Goal: Information Seeking & Learning: Learn about a topic

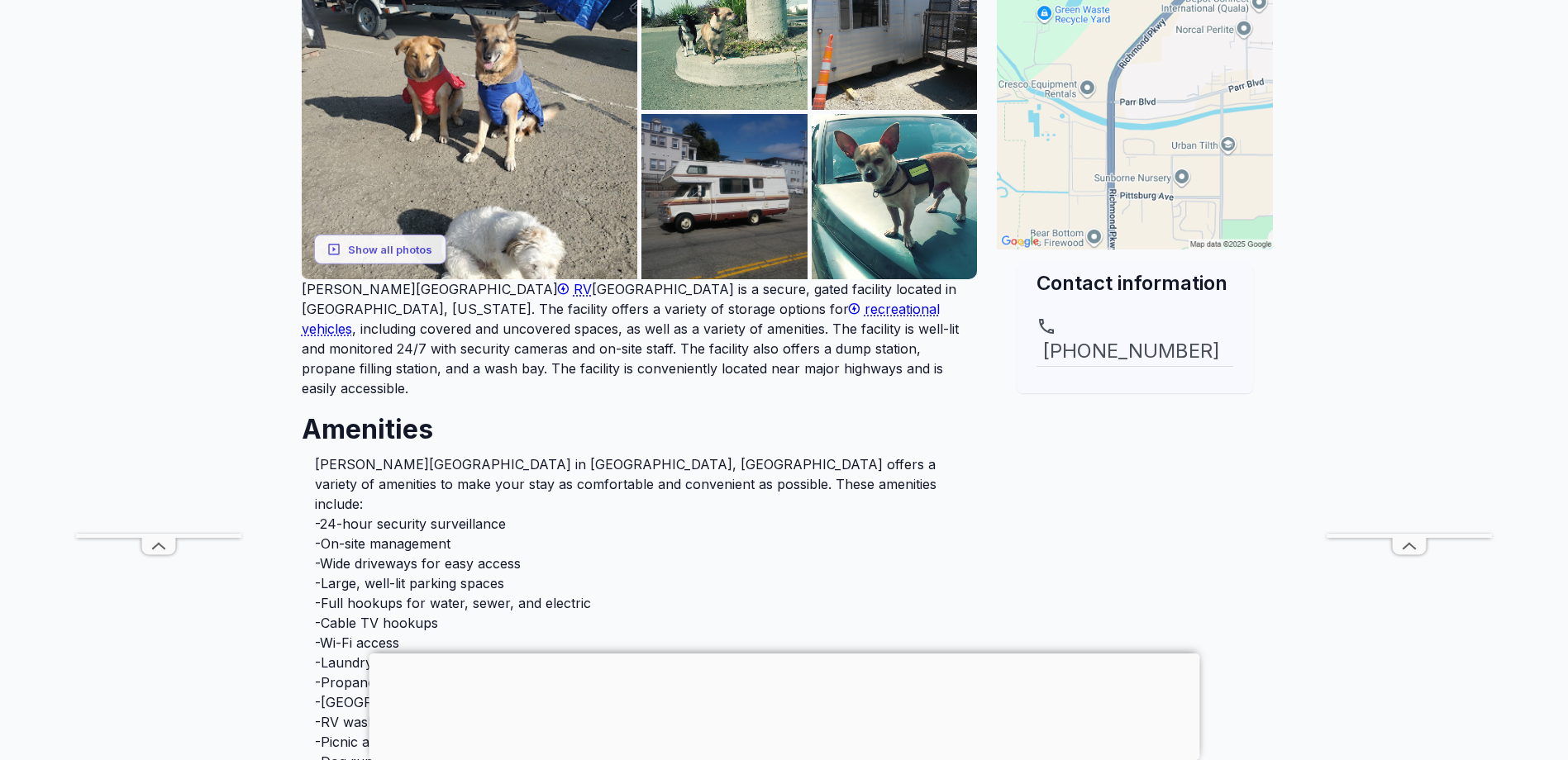
scroll to position [83, 0]
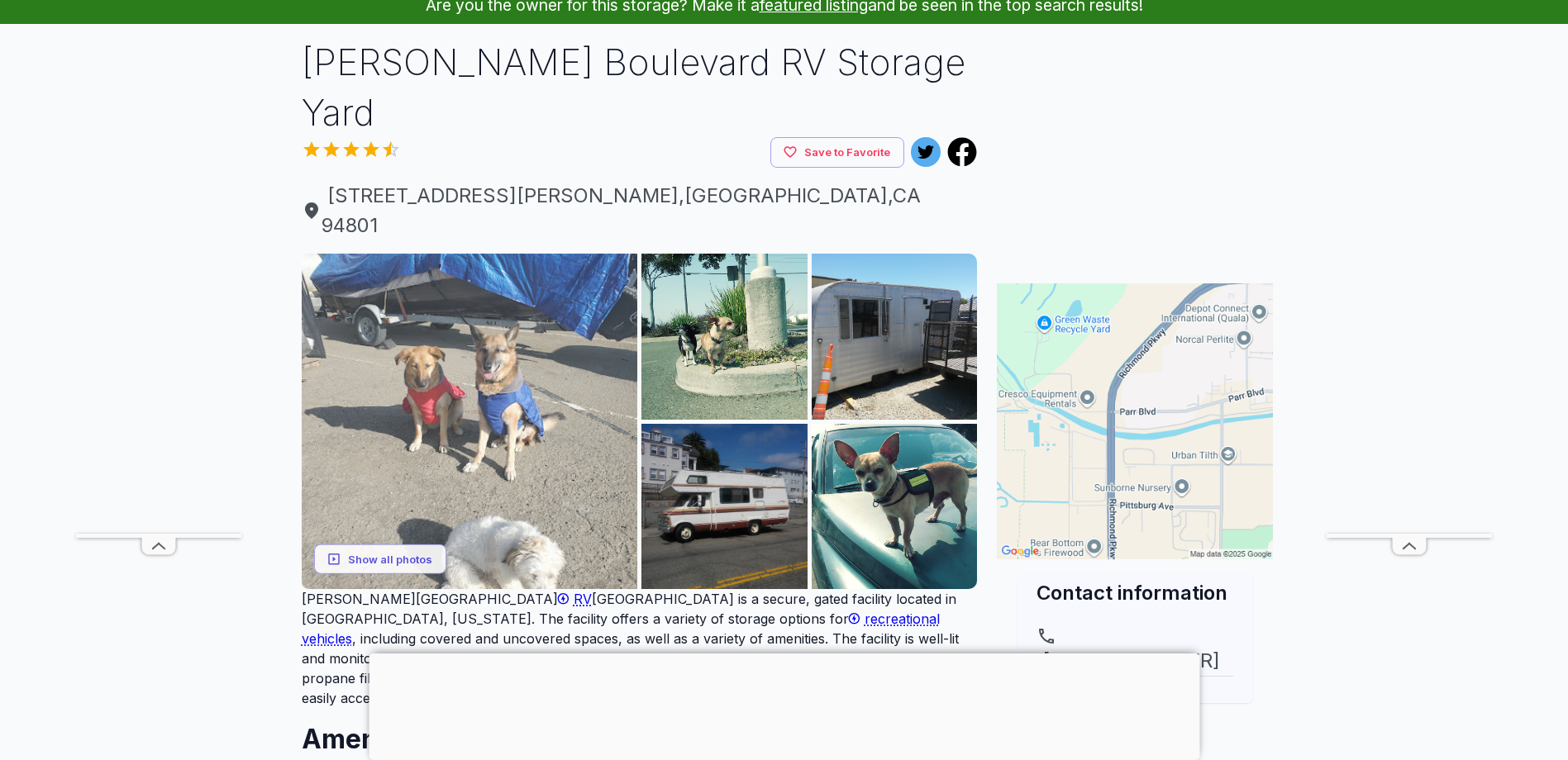
click at [561, 356] on img at bounding box center [470, 421] width 336 height 336
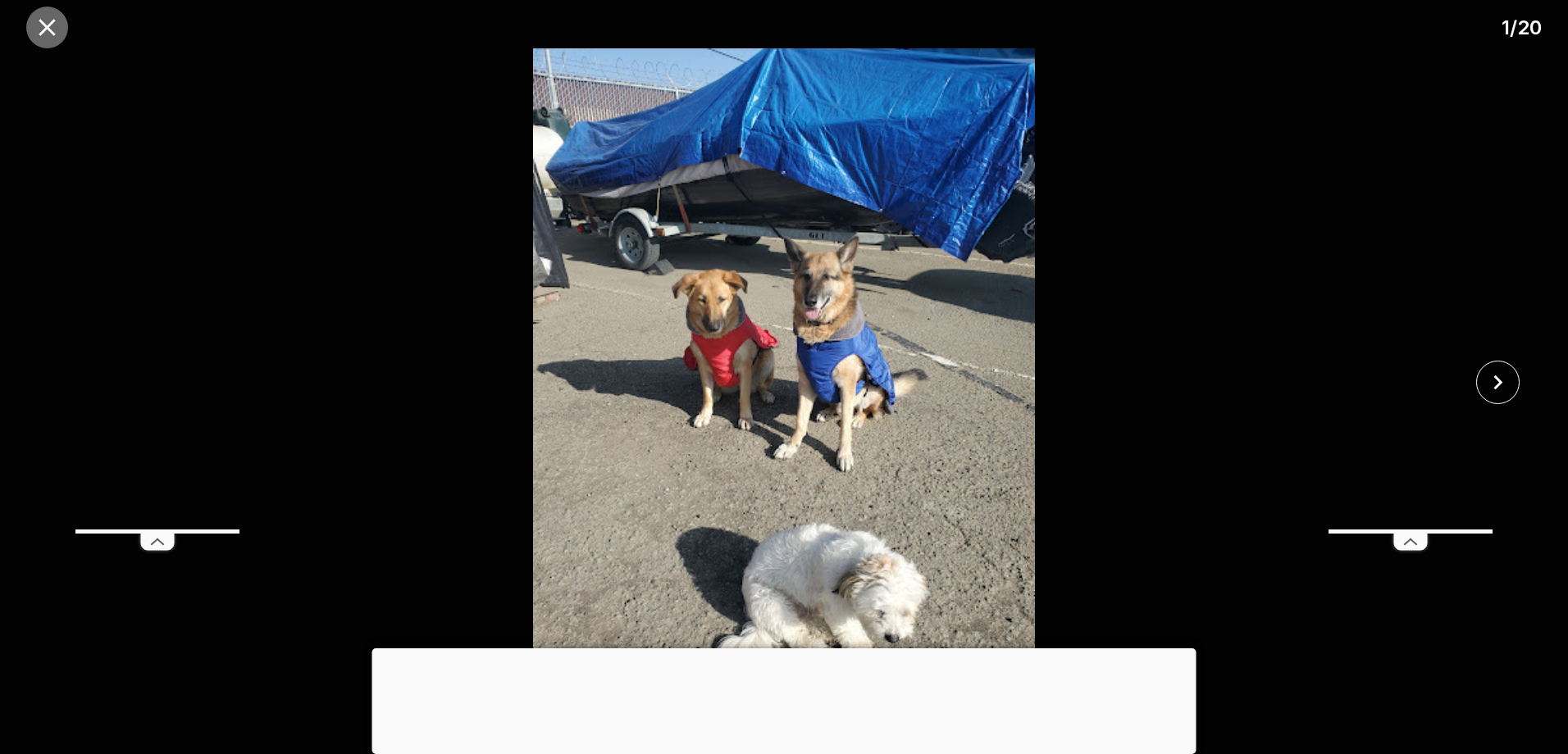
click at [52, 26] on icon "close" at bounding box center [46, 27] width 28 height 28
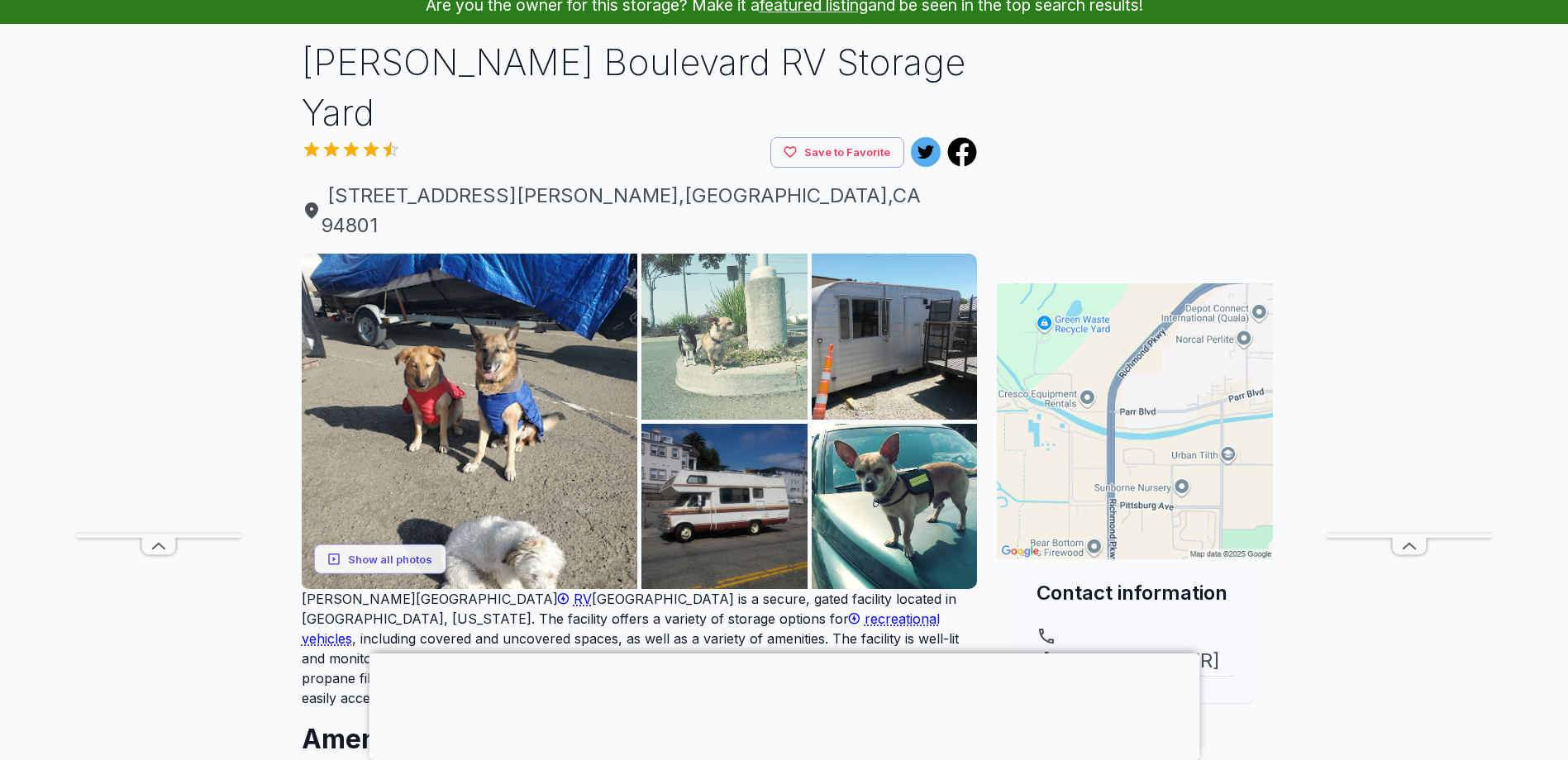
click at [720, 275] on img at bounding box center [725, 336] width 166 height 166
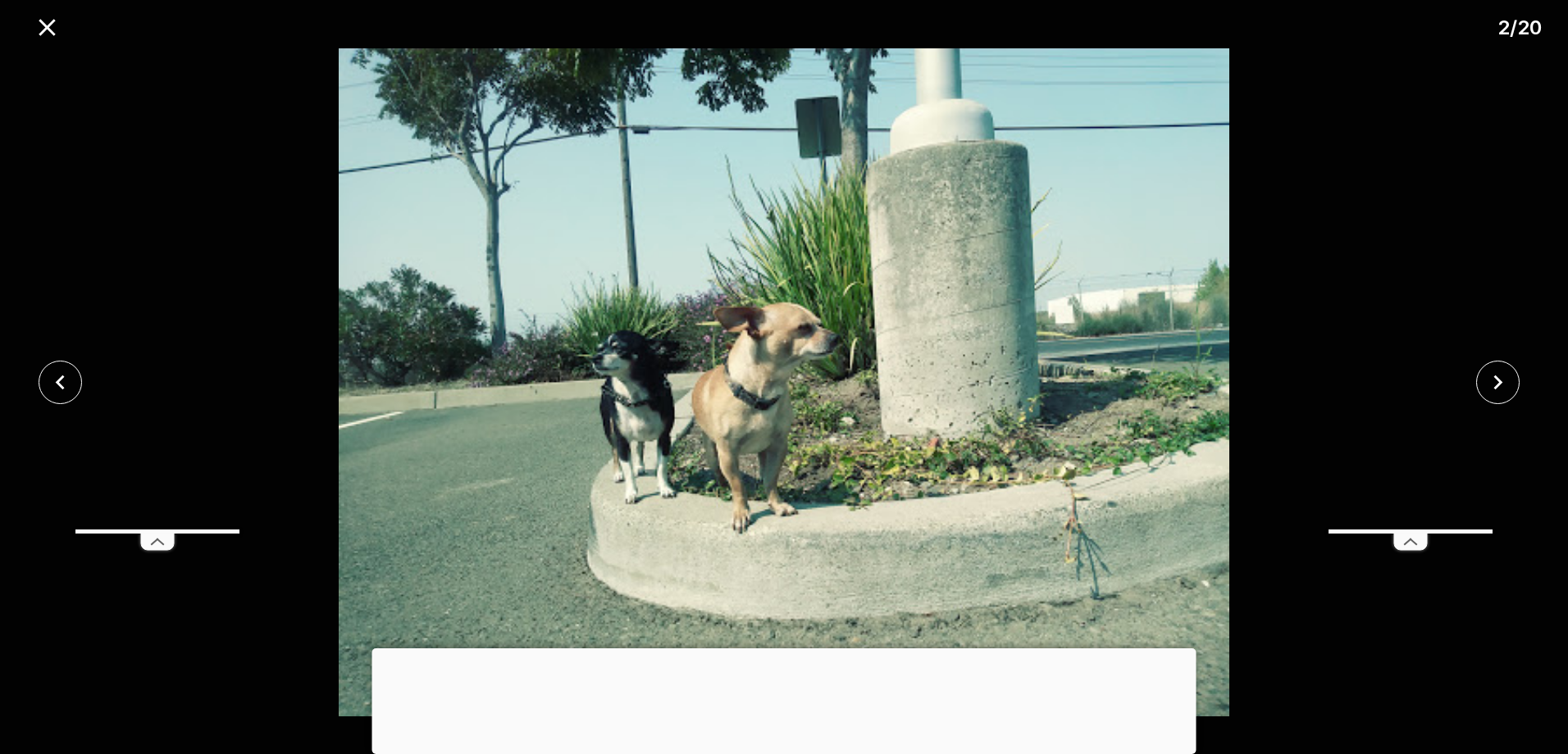
drag, startPoint x: 41, startPoint y: 27, endPoint x: 48, endPoint y: 39, distance: 13.9
click at [42, 27] on icon "close" at bounding box center [46, 27] width 28 height 28
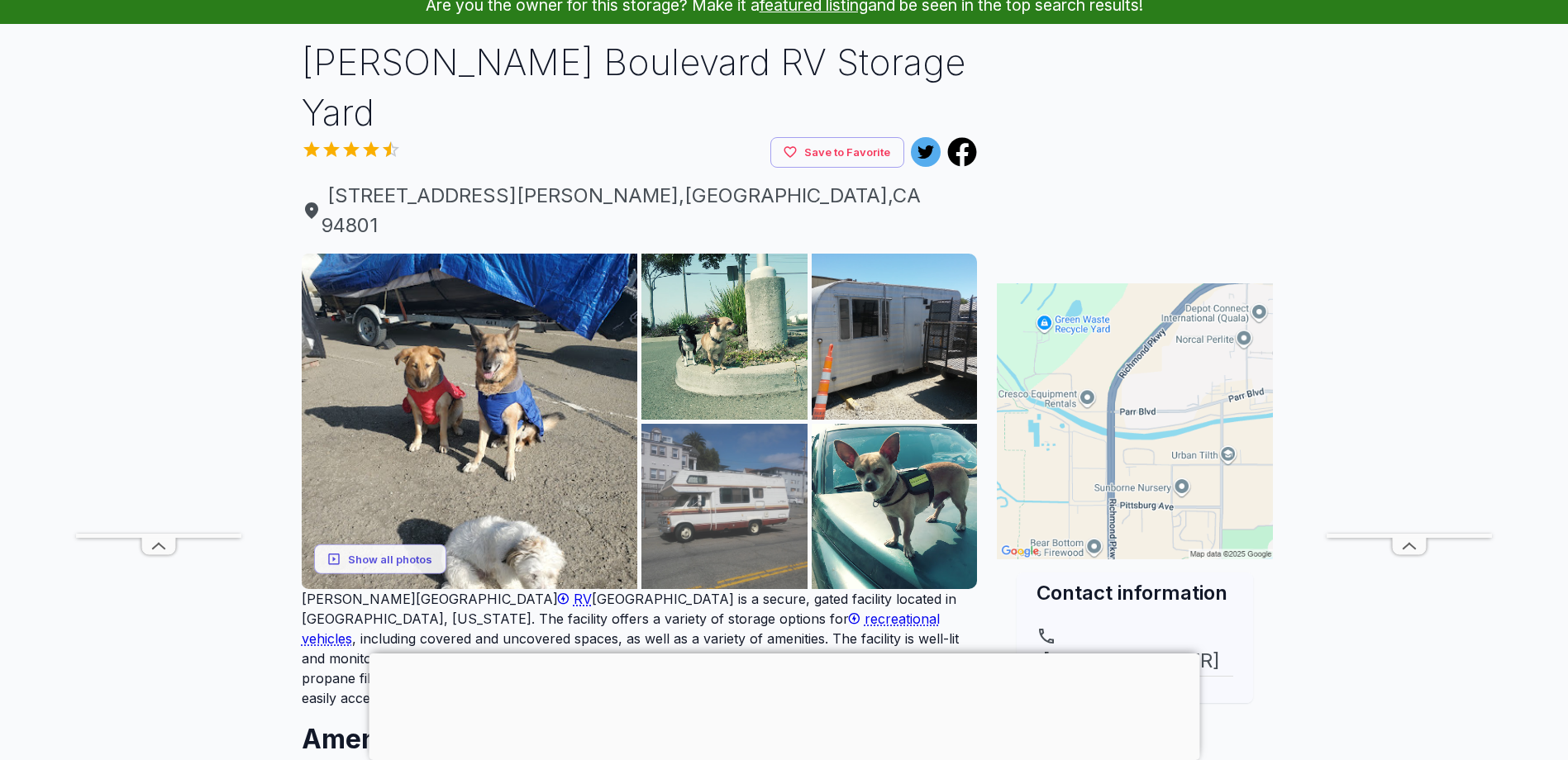
click at [674, 424] on img at bounding box center [725, 507] width 166 height 166
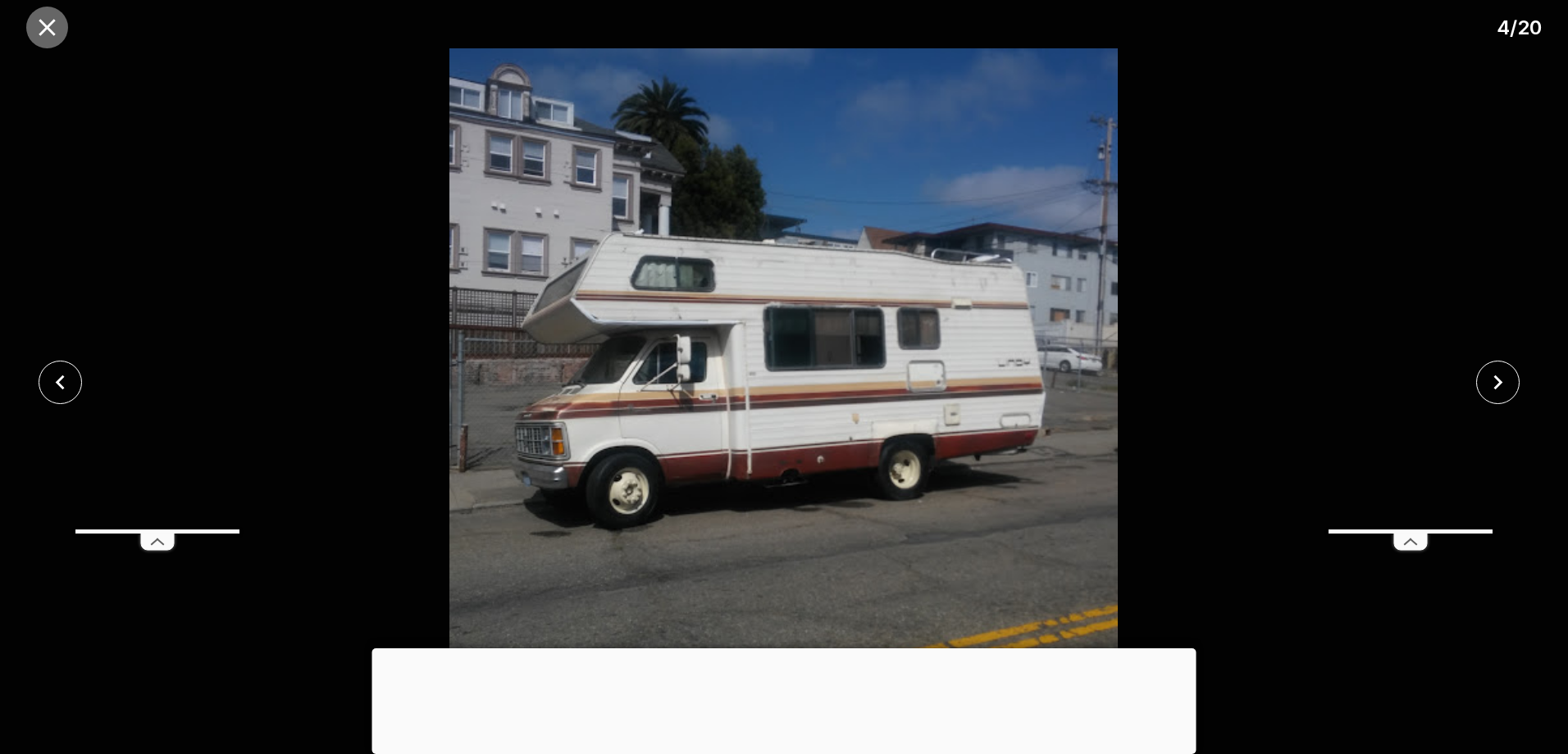
click at [52, 24] on icon "close" at bounding box center [46, 27] width 16 height 16
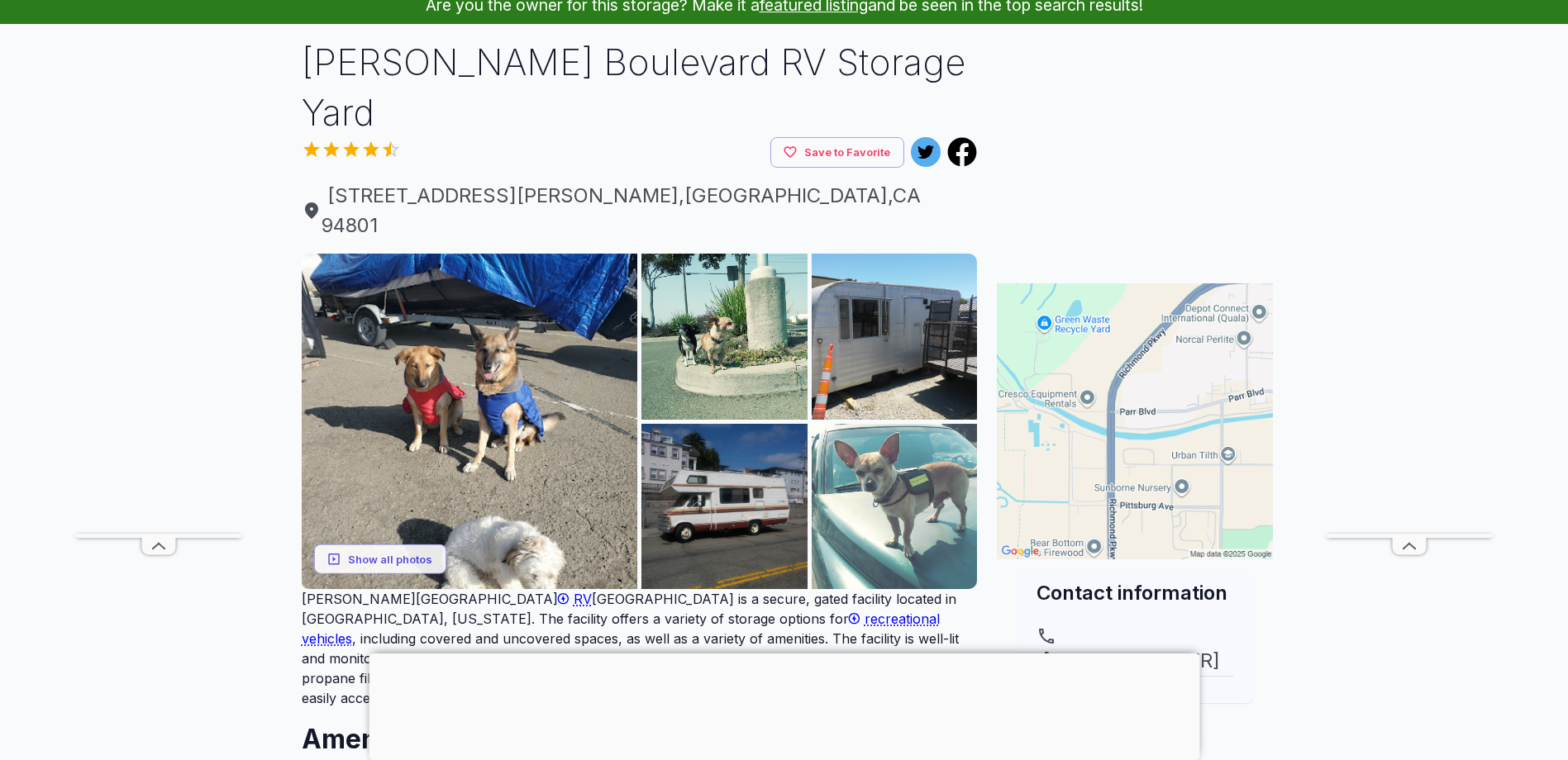
click at [886, 424] on img at bounding box center [895, 507] width 166 height 166
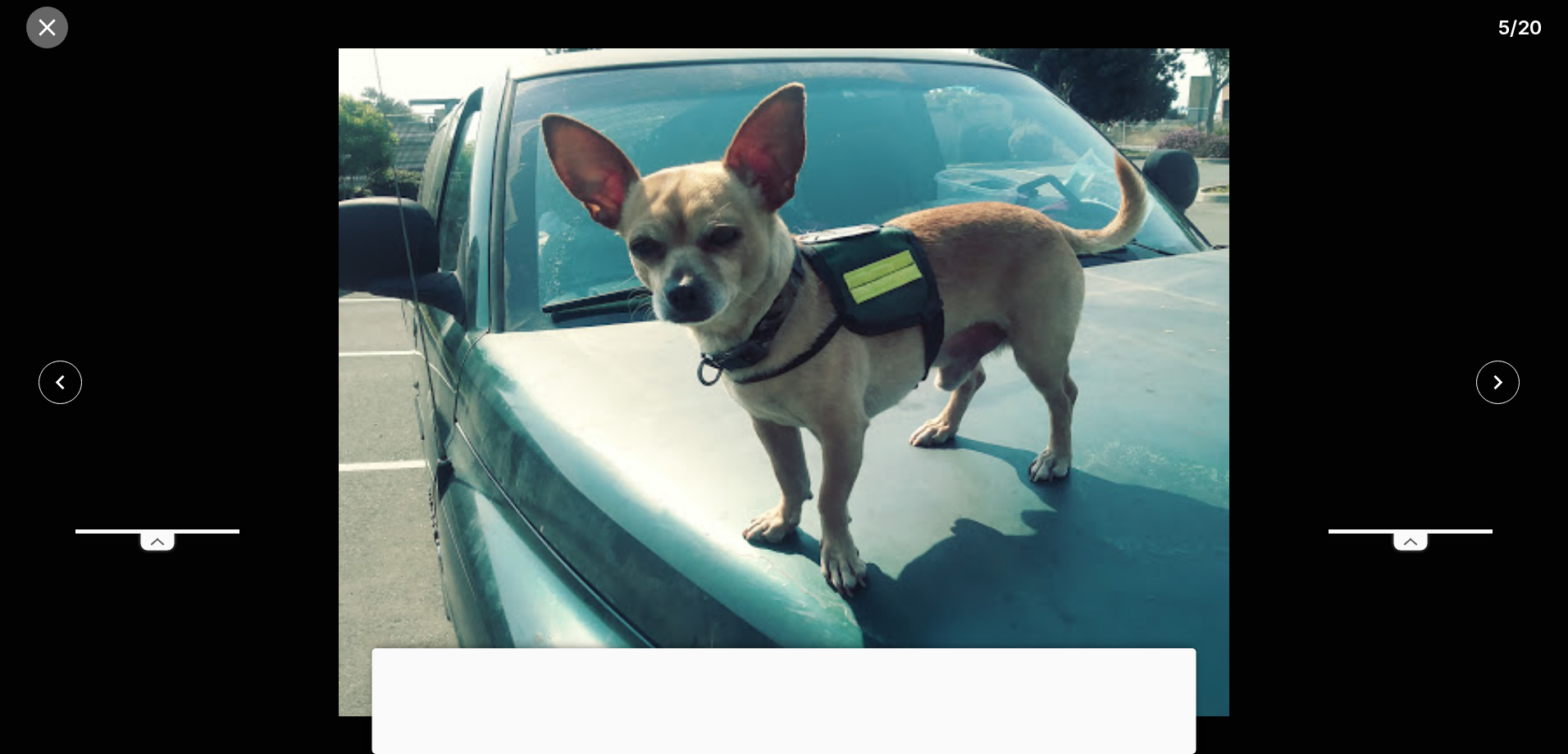
click at [44, 27] on icon "close" at bounding box center [46, 27] width 28 height 28
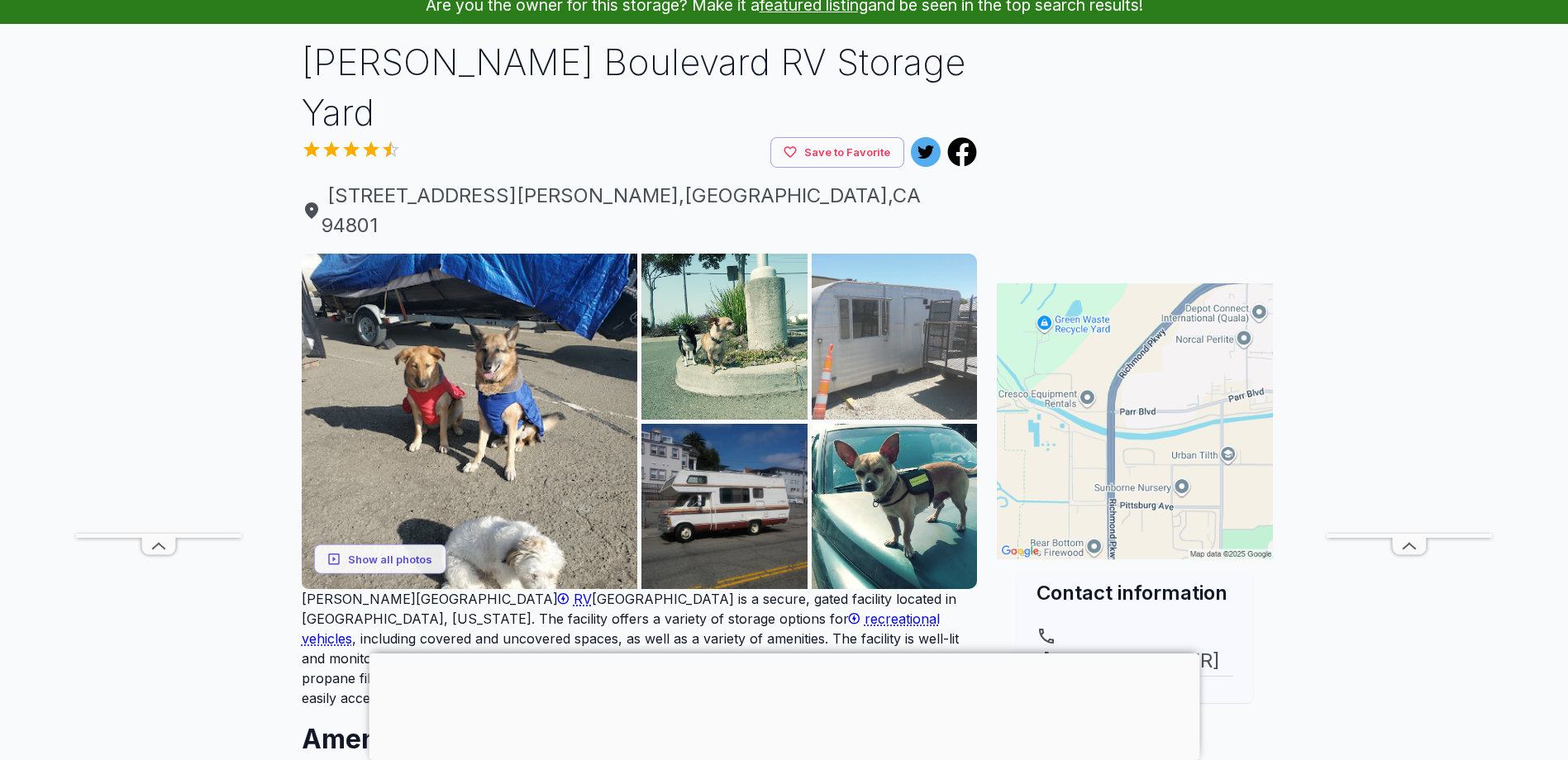
click at [869, 253] on img at bounding box center [895, 336] width 166 height 166
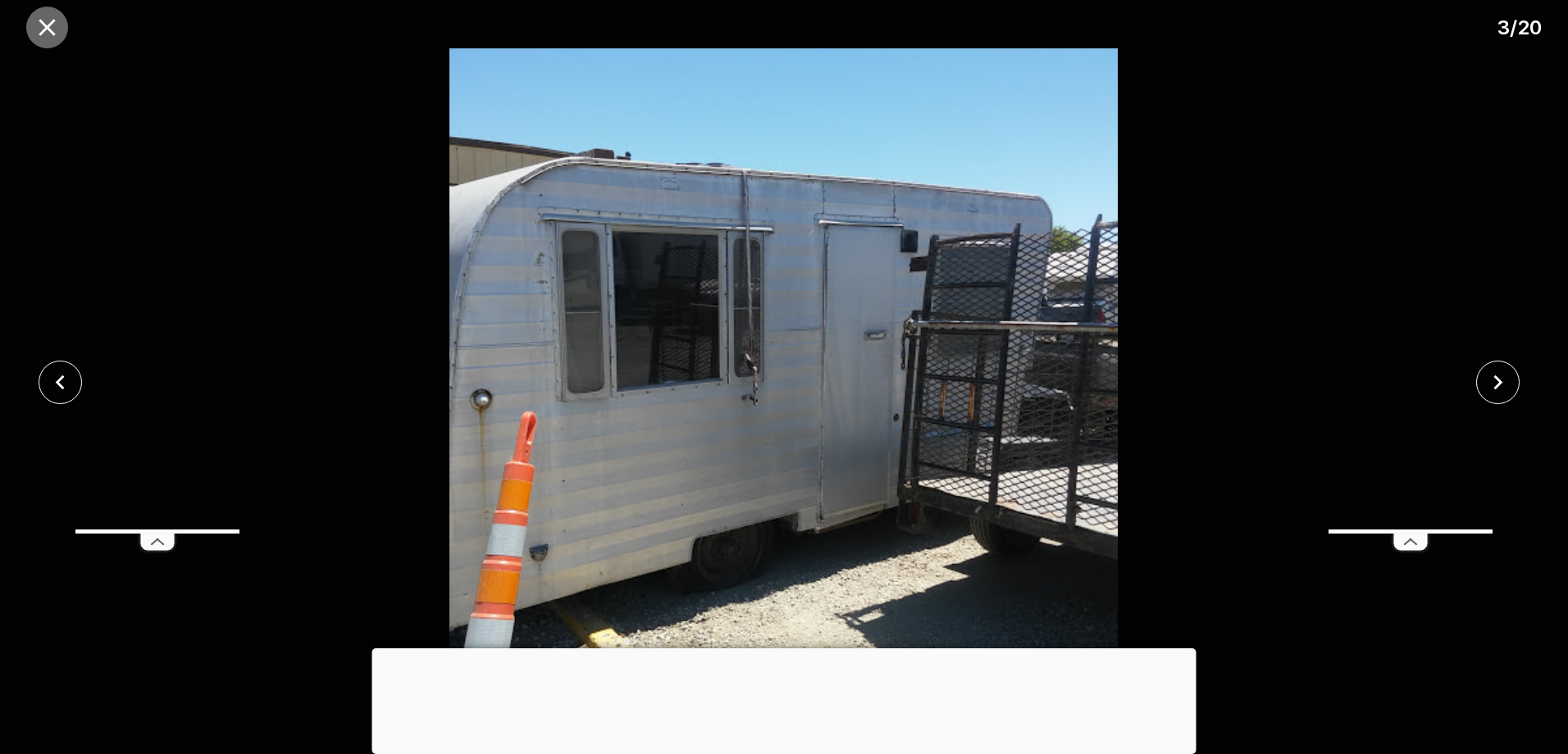
click at [50, 27] on icon "close" at bounding box center [46, 27] width 28 height 28
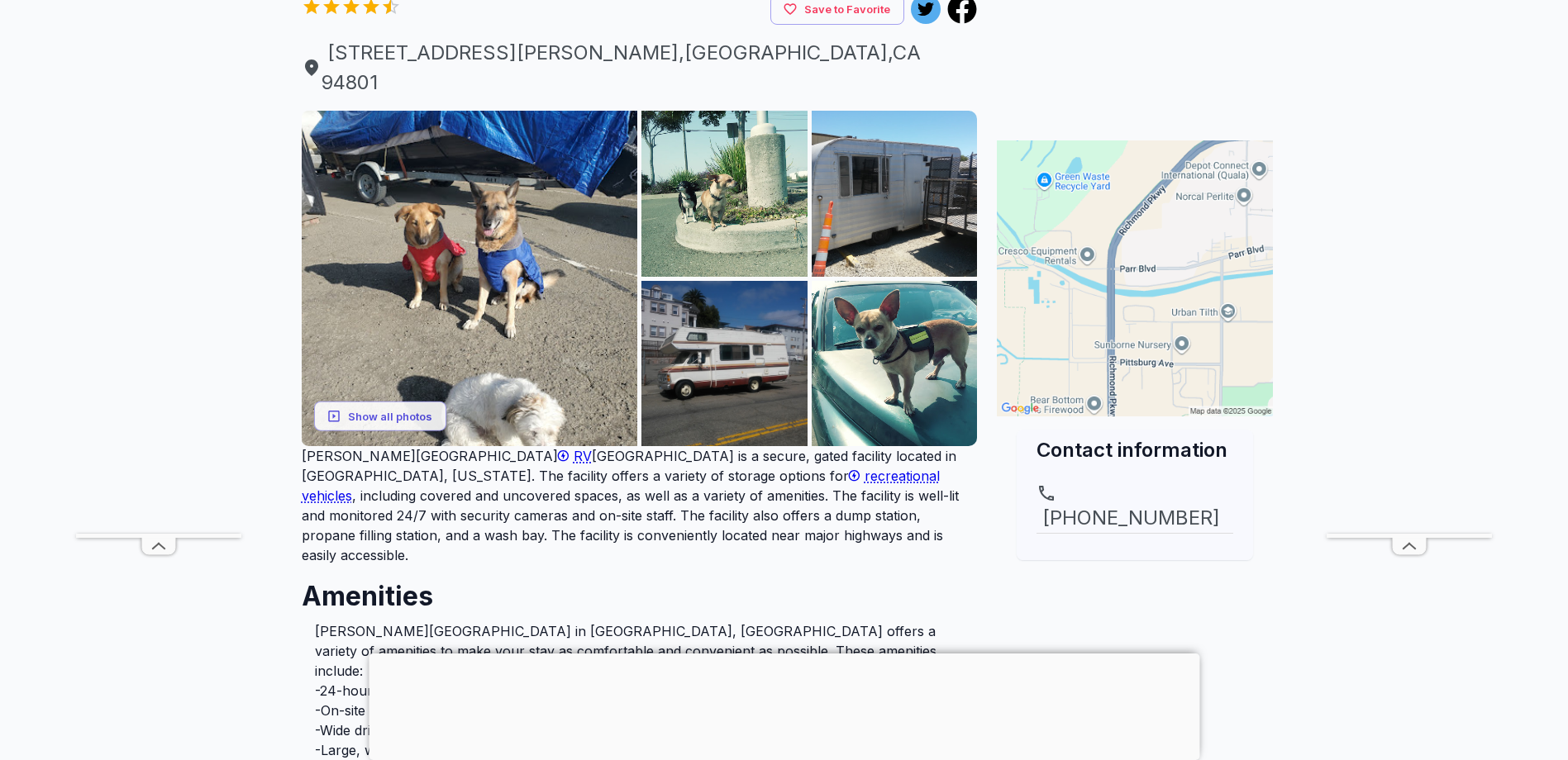
scroll to position [248, 0]
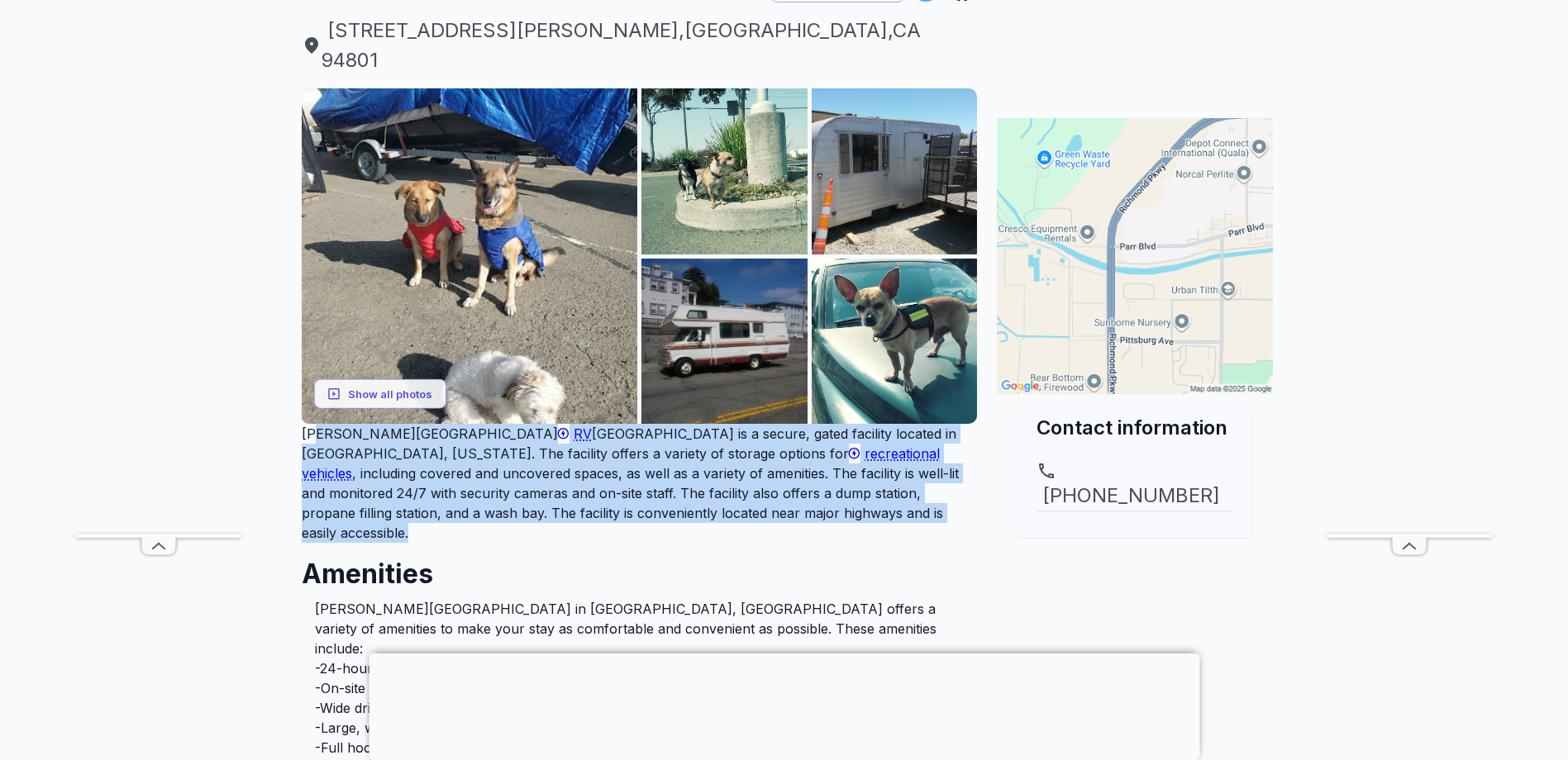
drag, startPoint x: 727, startPoint y: 440, endPoint x: 292, endPoint y: 348, distance: 444.6
click at [292, 348] on div "[PERSON_NAME] Boulevard RV Storage Yard Save to Favorite [STREET_ADDRESS][PERSO…" at bounding box center [640, 746] width 702 height 1748
drag, startPoint x: 292, startPoint y: 348, endPoint x: 338, endPoint y: 367, distance: 49.8
copy p "[PERSON_NAME][GEOGRAPHIC_DATA] is a secure, gated facility located in [GEOGRAPH…"
